Goal: Information Seeking & Learning: Learn about a topic

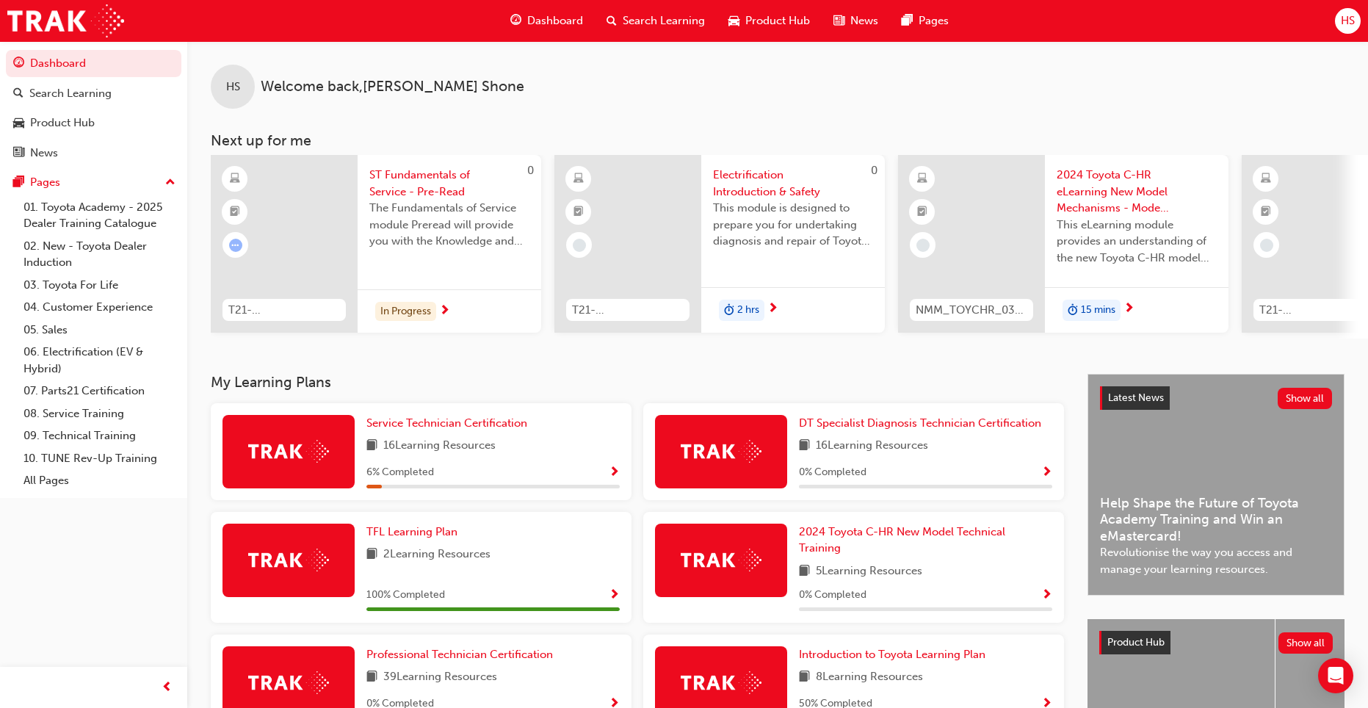
click at [407, 176] on span "ST Fundamentals of Service - Pre-Read" at bounding box center [449, 183] width 160 height 33
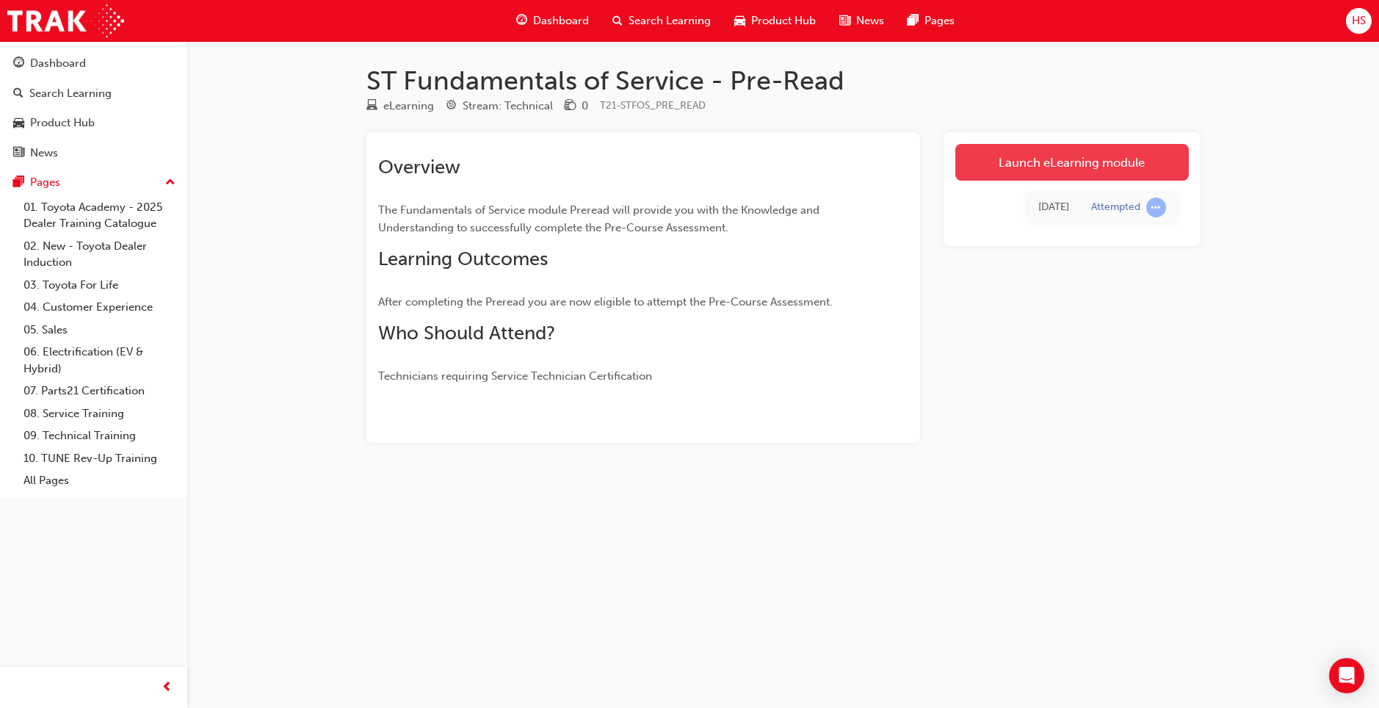
click at [978, 166] on link "Launch eLearning module" at bounding box center [1073, 162] width 234 height 37
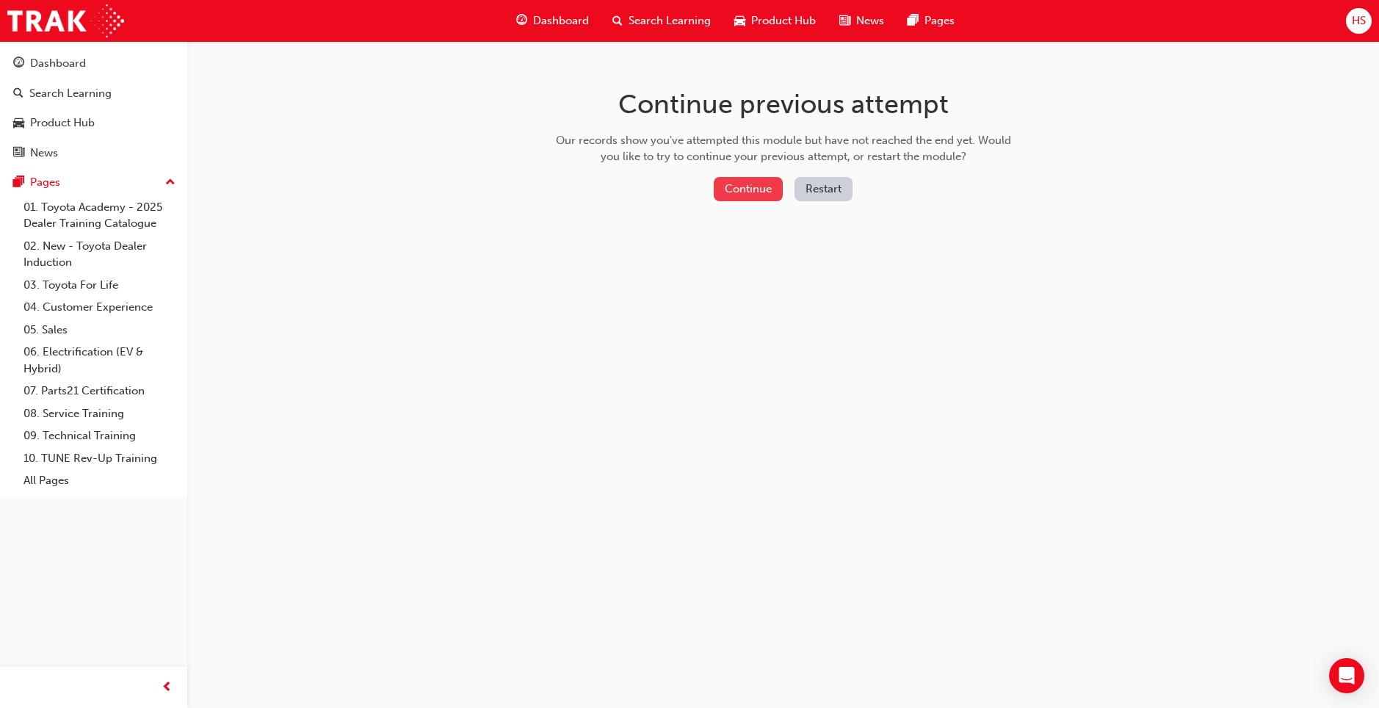
click at [753, 189] on button "Continue" at bounding box center [748, 189] width 69 height 24
